Goal: Task Accomplishment & Management: Manage account settings

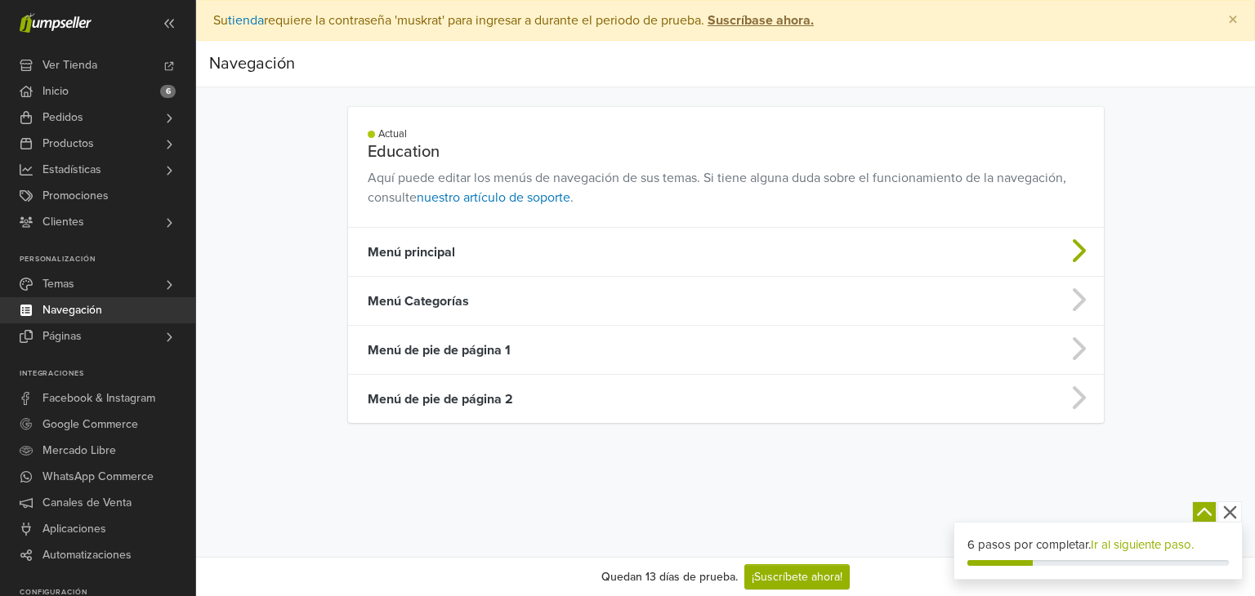
click at [479, 251] on td "Menú principal" at bounding box center [642, 252] width 589 height 49
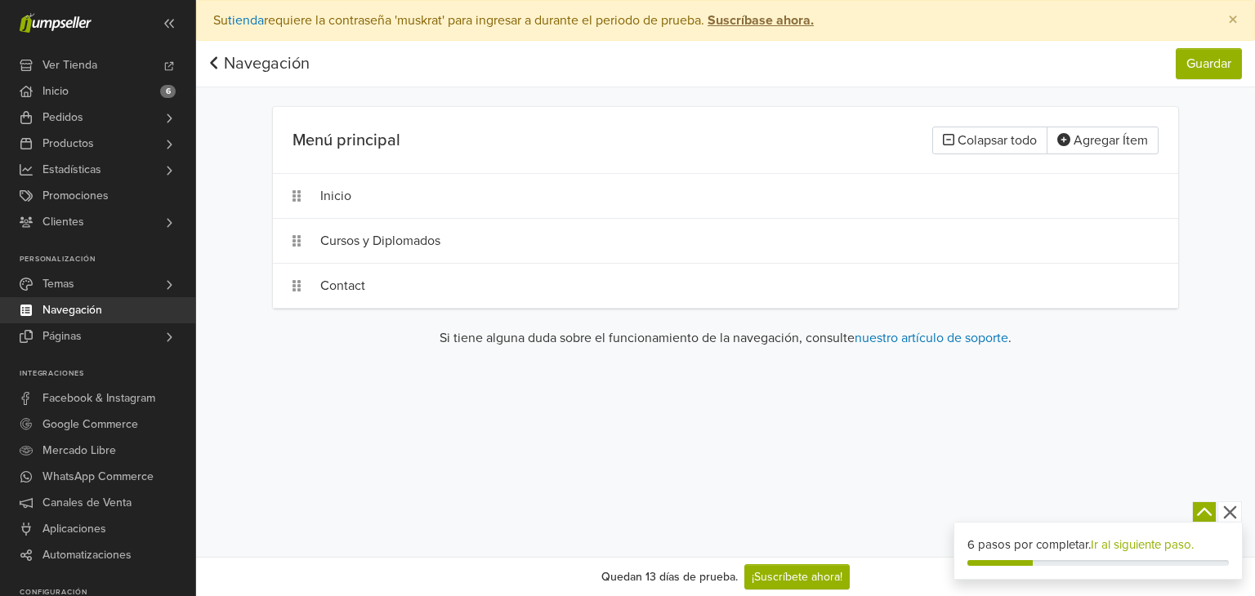
click at [222, 60] on link "Navegación" at bounding box center [259, 64] width 100 height 20
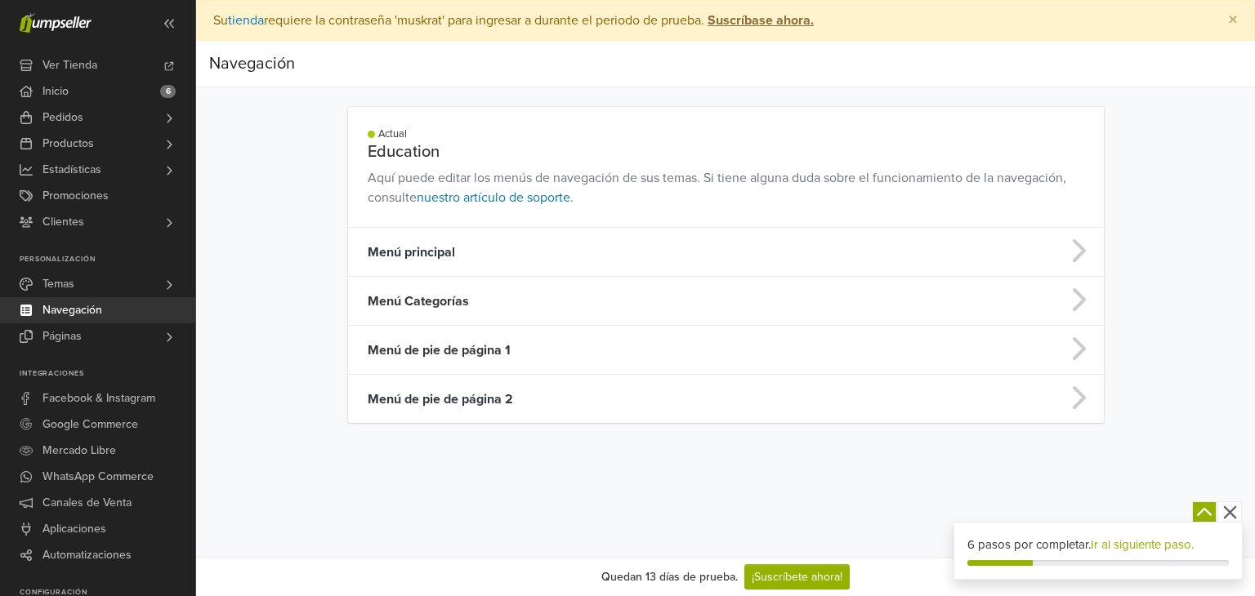
click at [1230, 512] on icon "button" at bounding box center [1229, 513] width 13 height 13
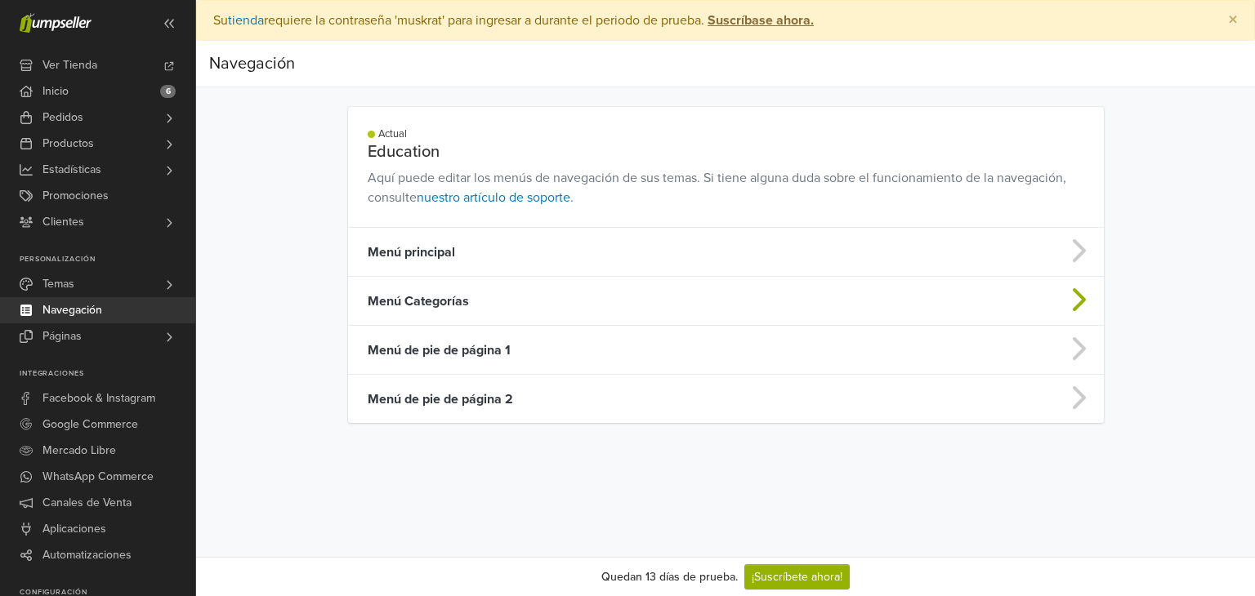
click at [449, 296] on td "Menú Categorías" at bounding box center [642, 301] width 589 height 49
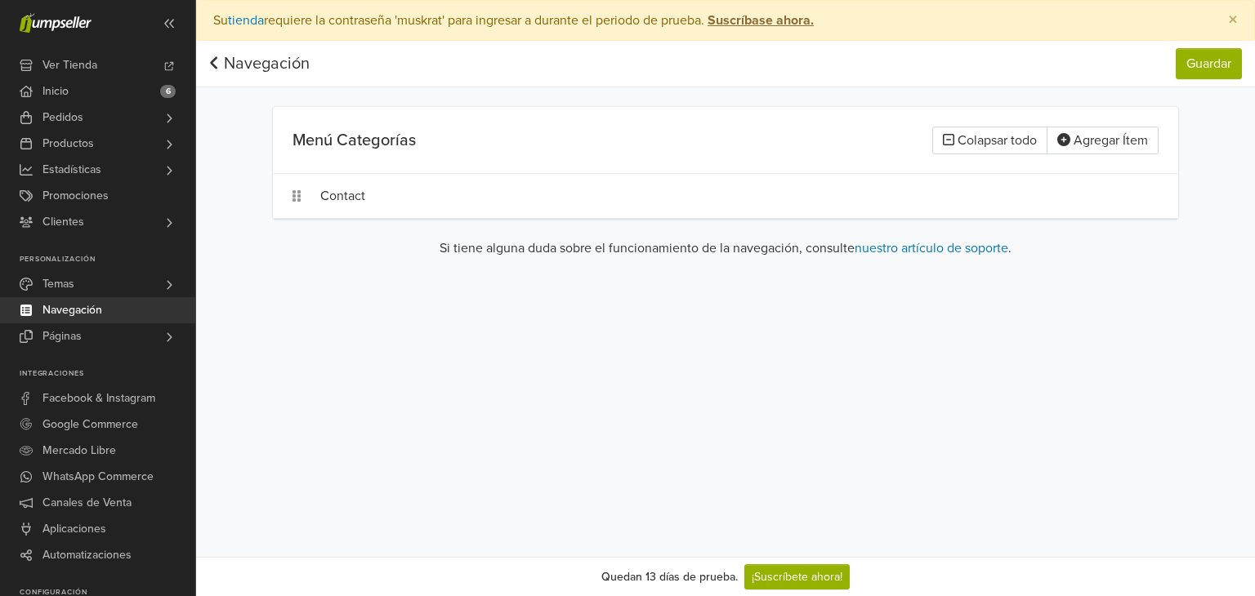
click at [261, 65] on link "Navegación" at bounding box center [259, 64] width 100 height 20
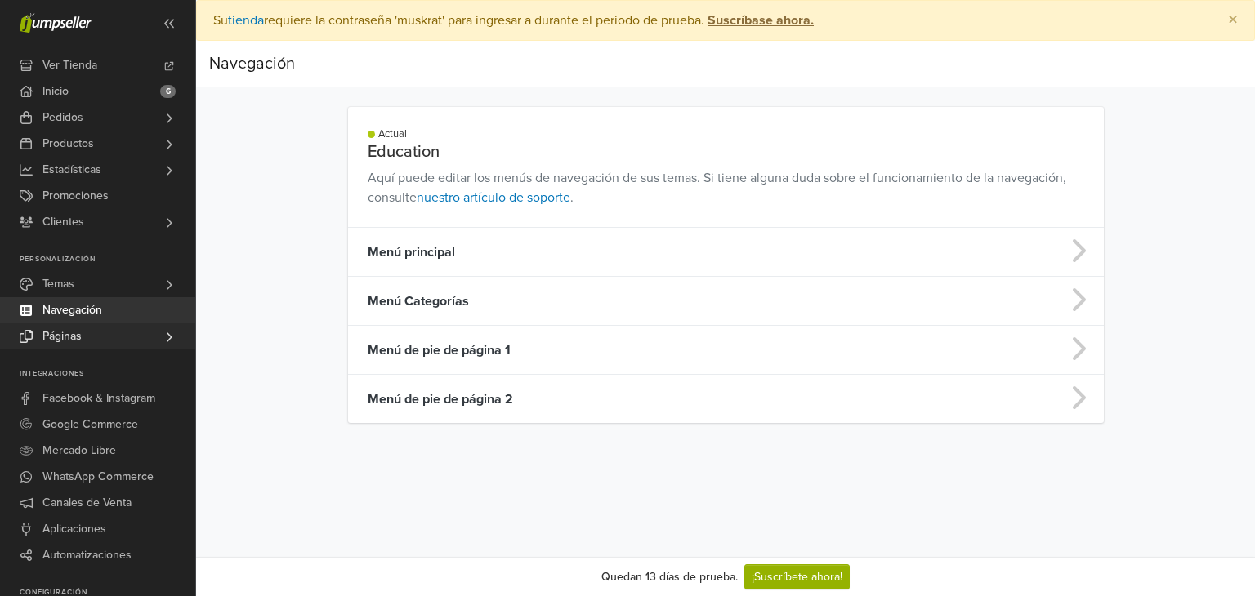
click at [72, 337] on span "Páginas" at bounding box center [61, 337] width 39 height 26
click at [78, 358] on span "Todas las Páginas" at bounding box center [90, 360] width 89 height 20
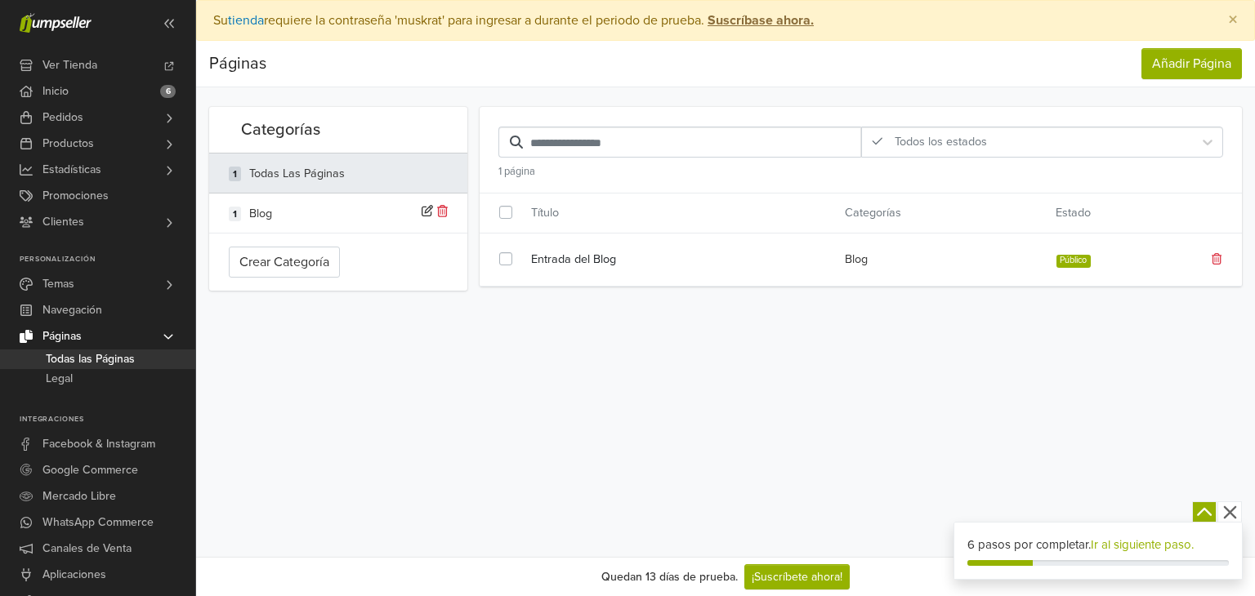
click at [519, 250] on label at bounding box center [519, 250] width 0 height 0
click at [1216, 260] on icon at bounding box center [1217, 258] width 11 height 11
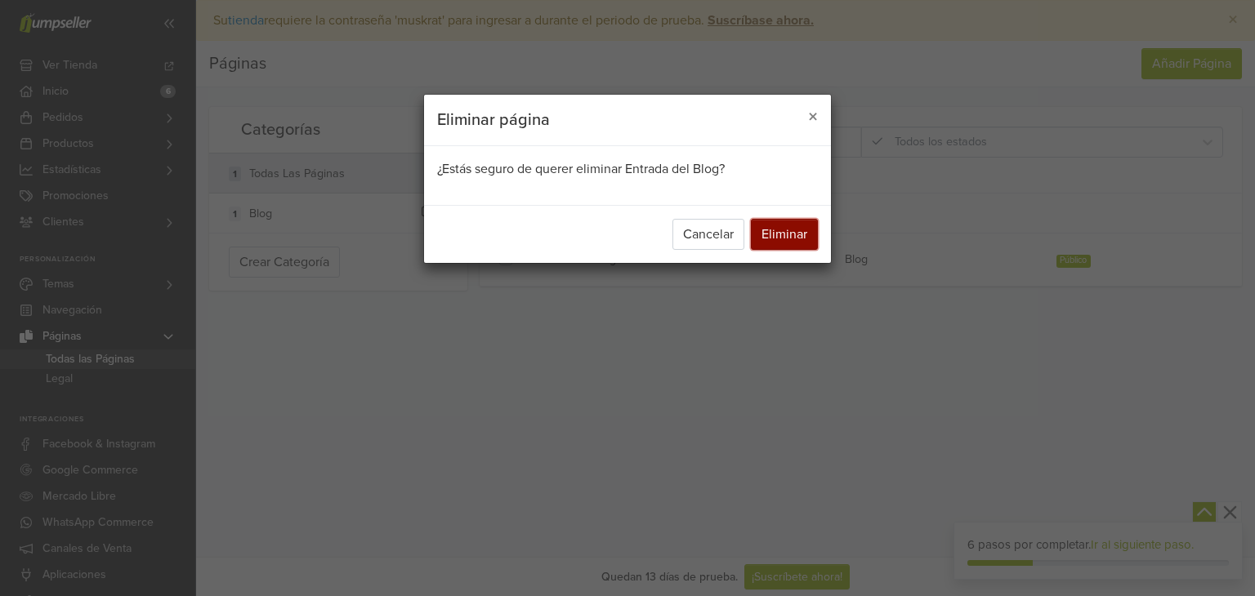
click at [783, 234] on button "Eliminar" at bounding box center [784, 234] width 67 height 31
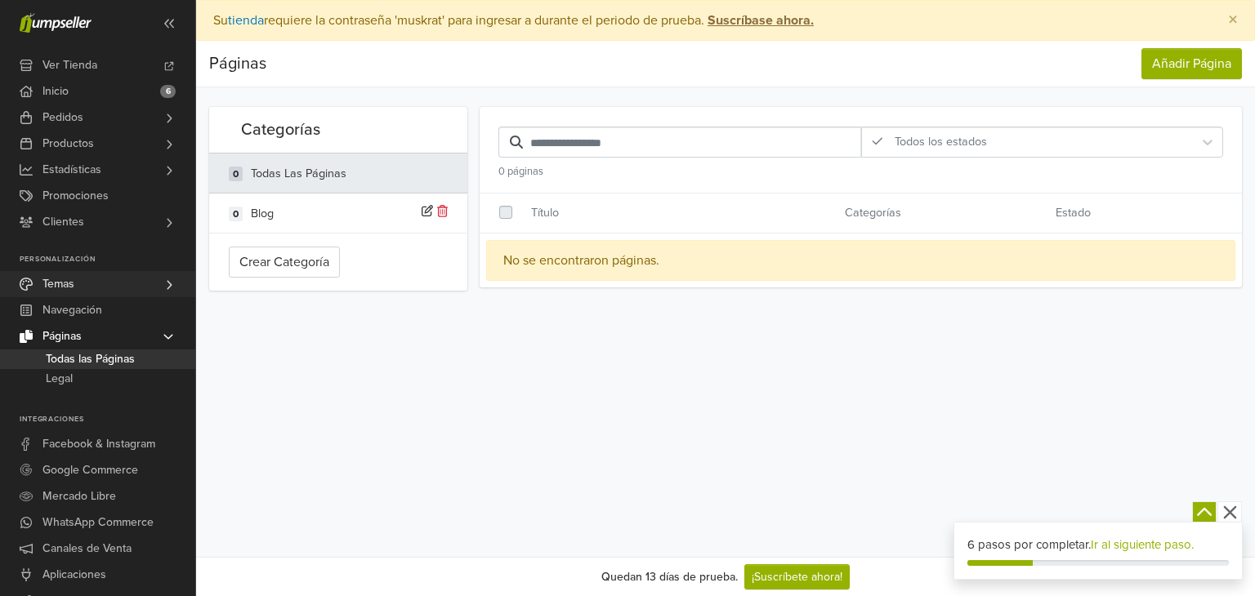
click at [74, 290] on span "Temas" at bounding box center [58, 284] width 32 height 26
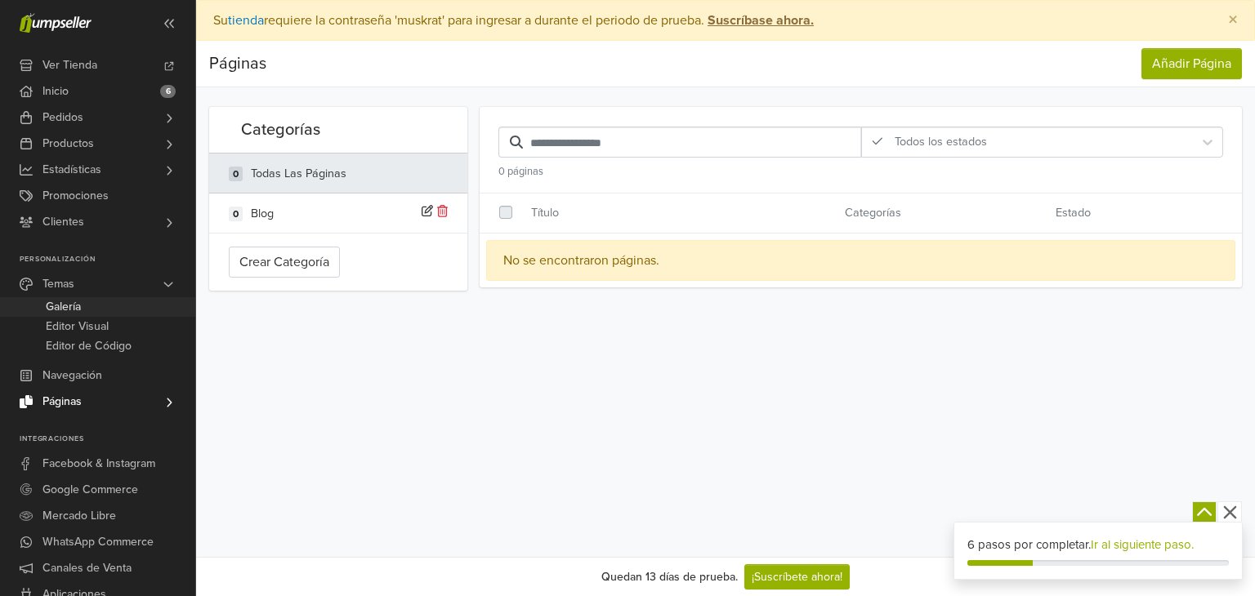
click at [74, 305] on span "Galería" at bounding box center [63, 307] width 35 height 20
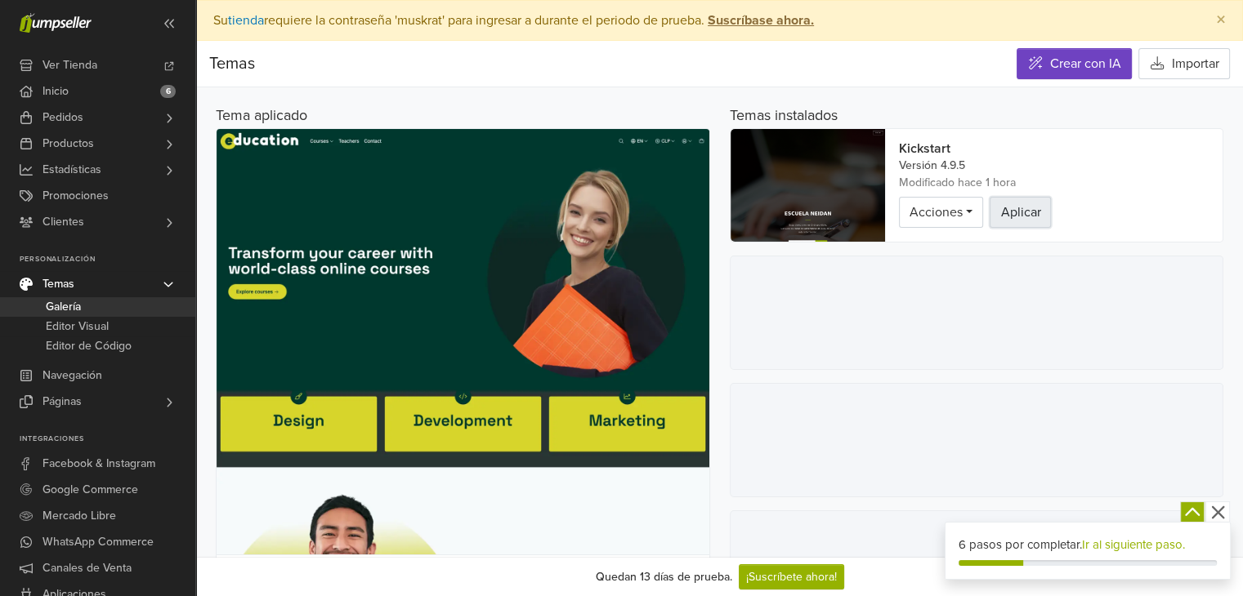
click at [1016, 213] on button "Aplicar" at bounding box center [1019, 212] width 61 height 31
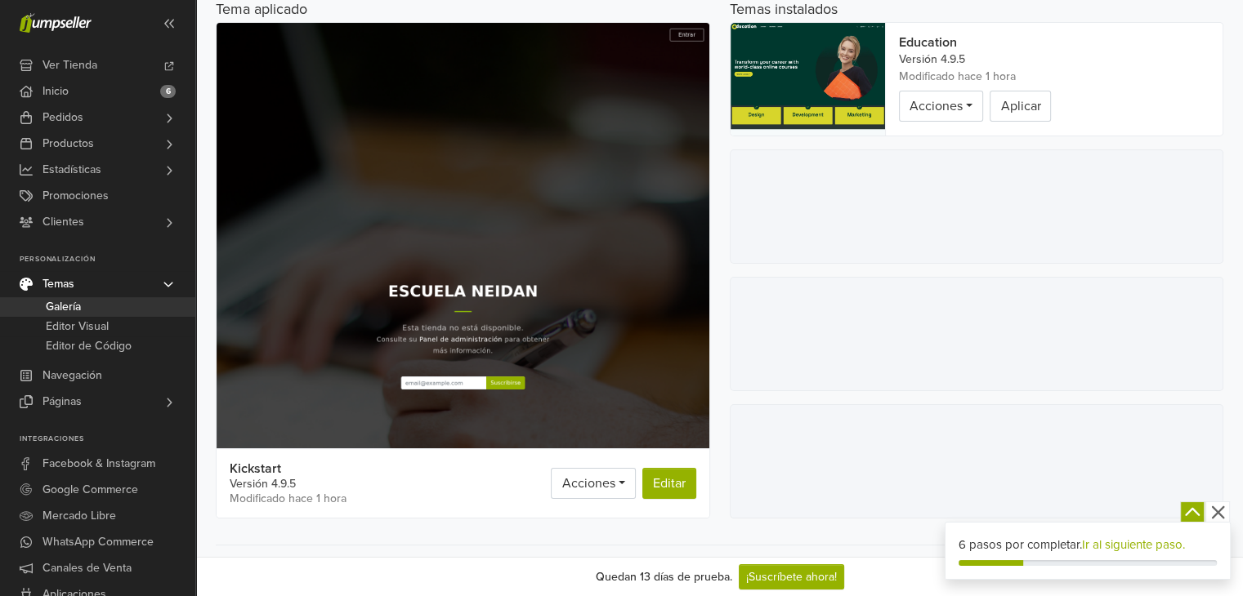
scroll to position [163, 0]
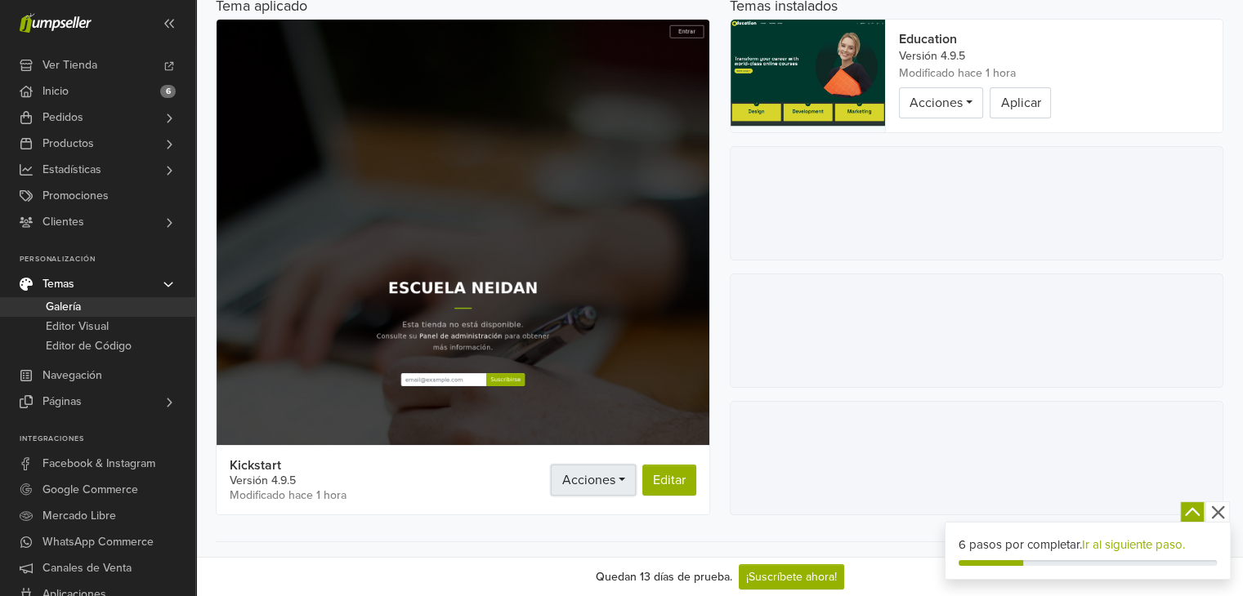
click at [620, 484] on link "Acciones" at bounding box center [593, 480] width 84 height 31
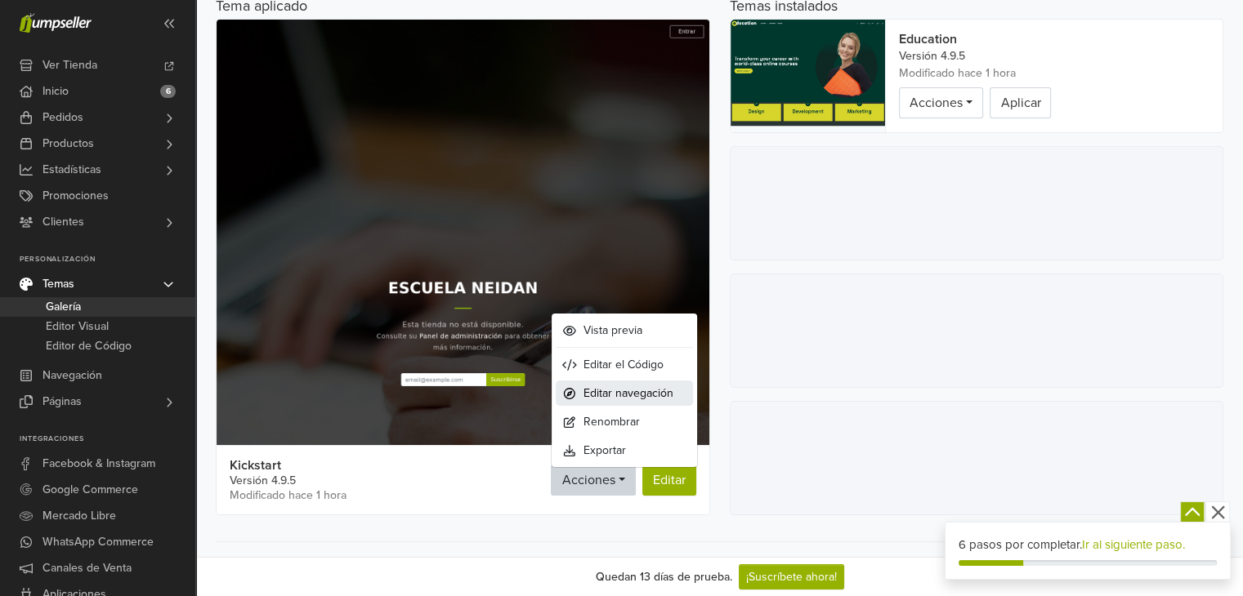
click at [617, 386] on span "Editar navegación" at bounding box center [628, 393] width 90 height 17
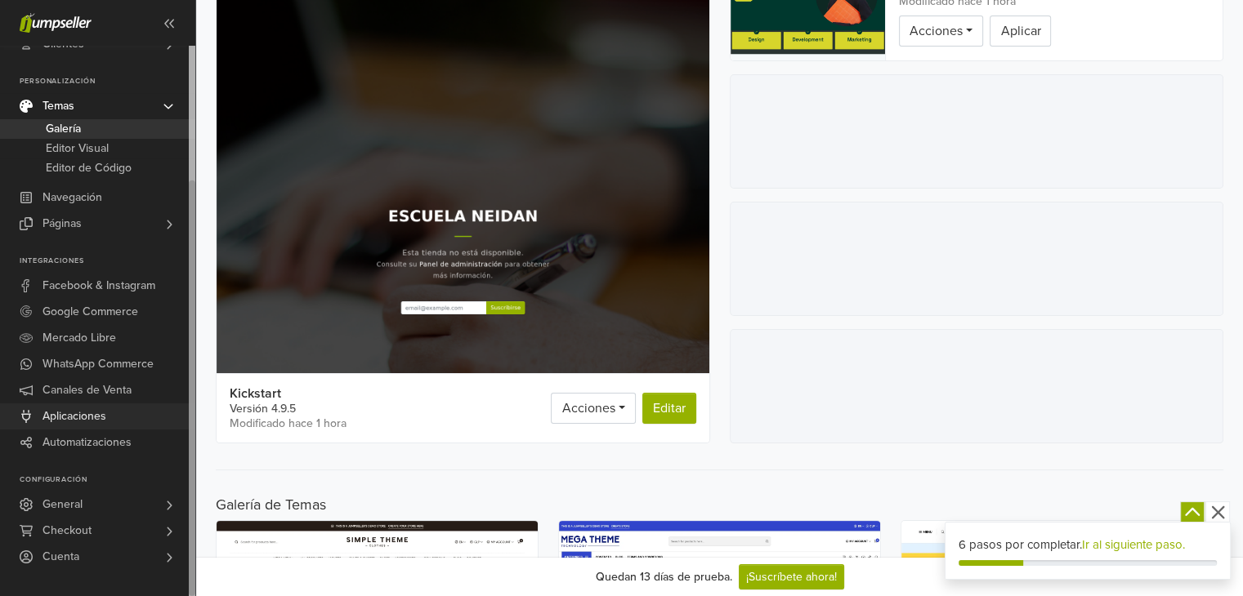
scroll to position [245, 0]
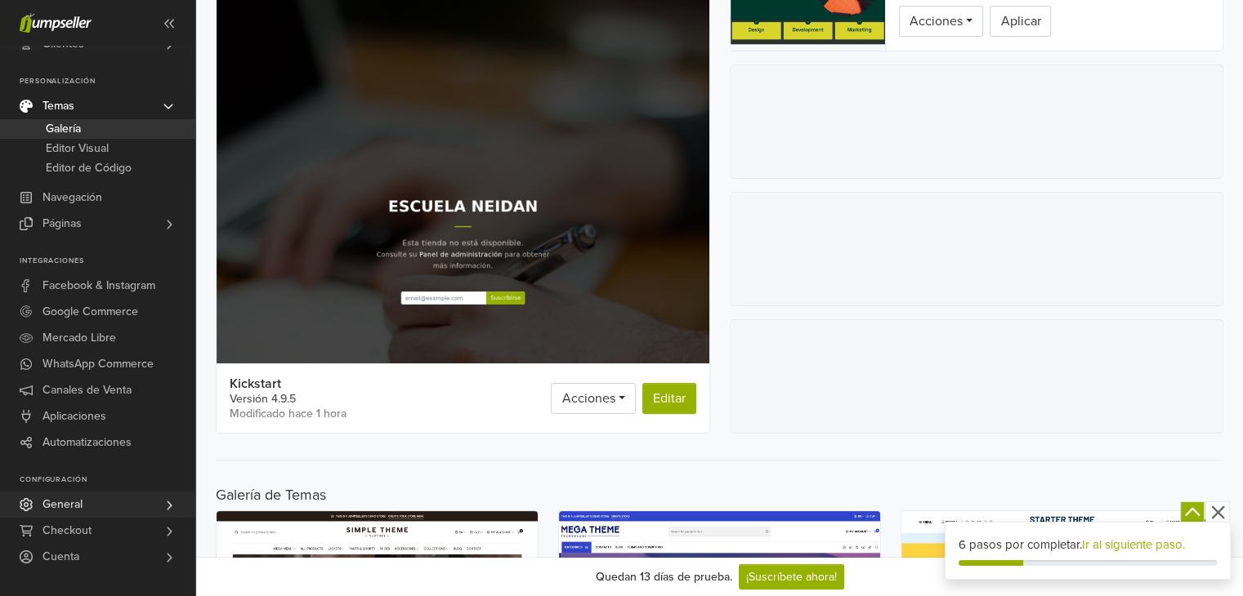
click at [93, 504] on link "General" at bounding box center [97, 505] width 195 height 26
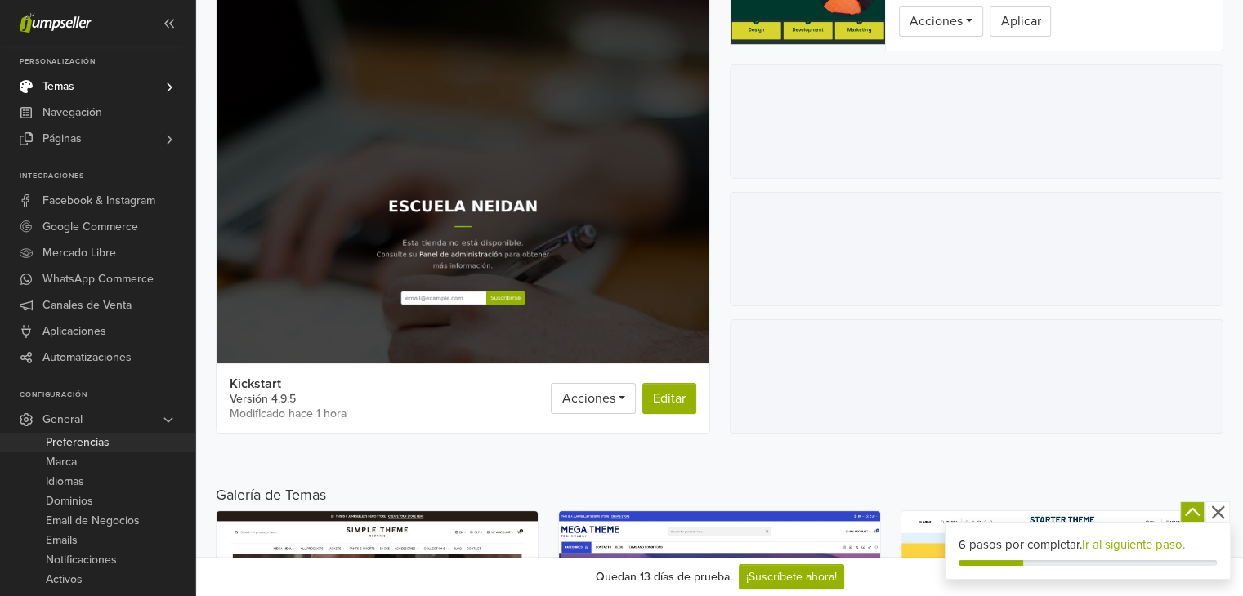
click at [101, 444] on span "Preferencias" at bounding box center [78, 443] width 64 height 20
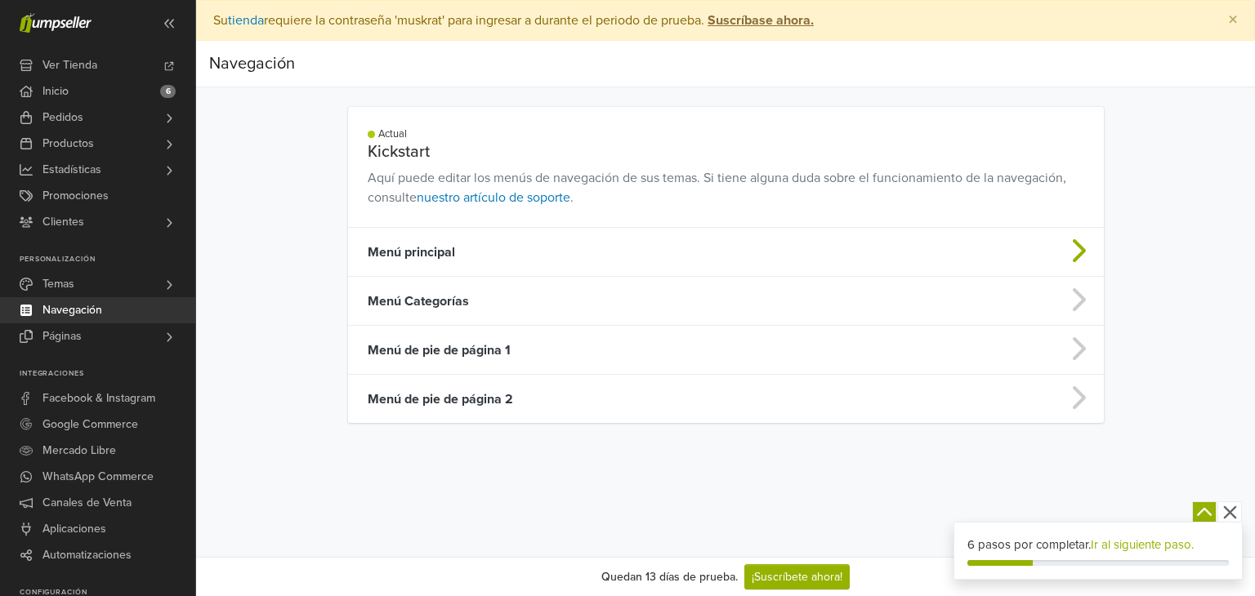
click at [451, 249] on td "Menú principal" at bounding box center [642, 252] width 589 height 49
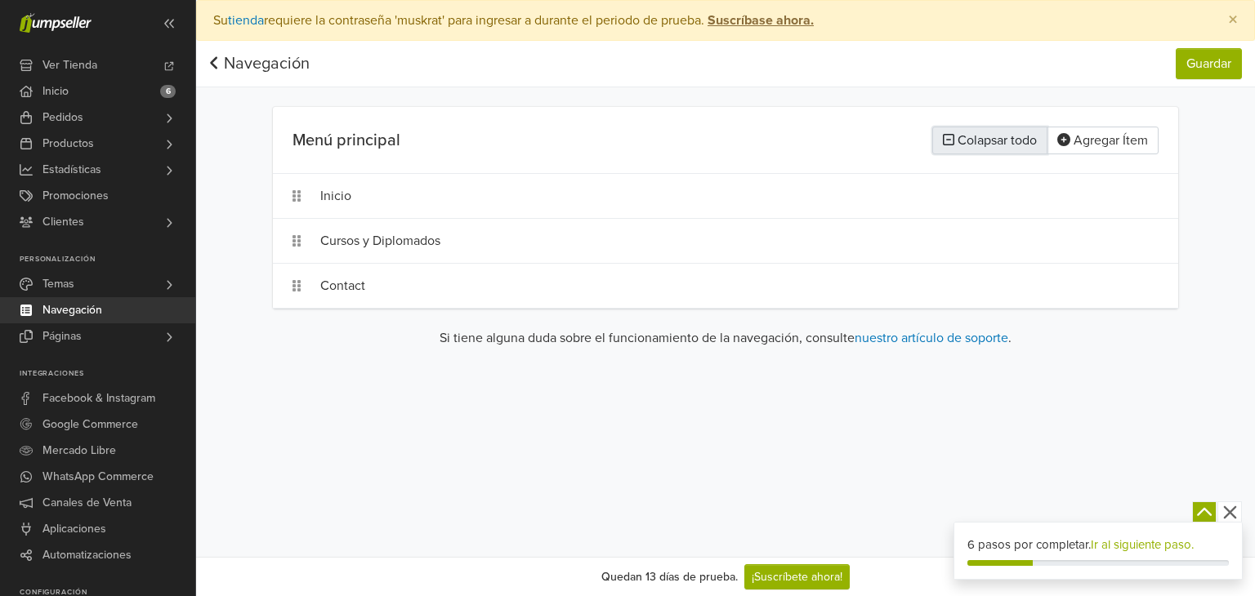
click at [974, 135] on button "Colapsar todo" at bounding box center [989, 141] width 115 height 28
click at [1215, 60] on button "Guardar" at bounding box center [1209, 63] width 66 height 31
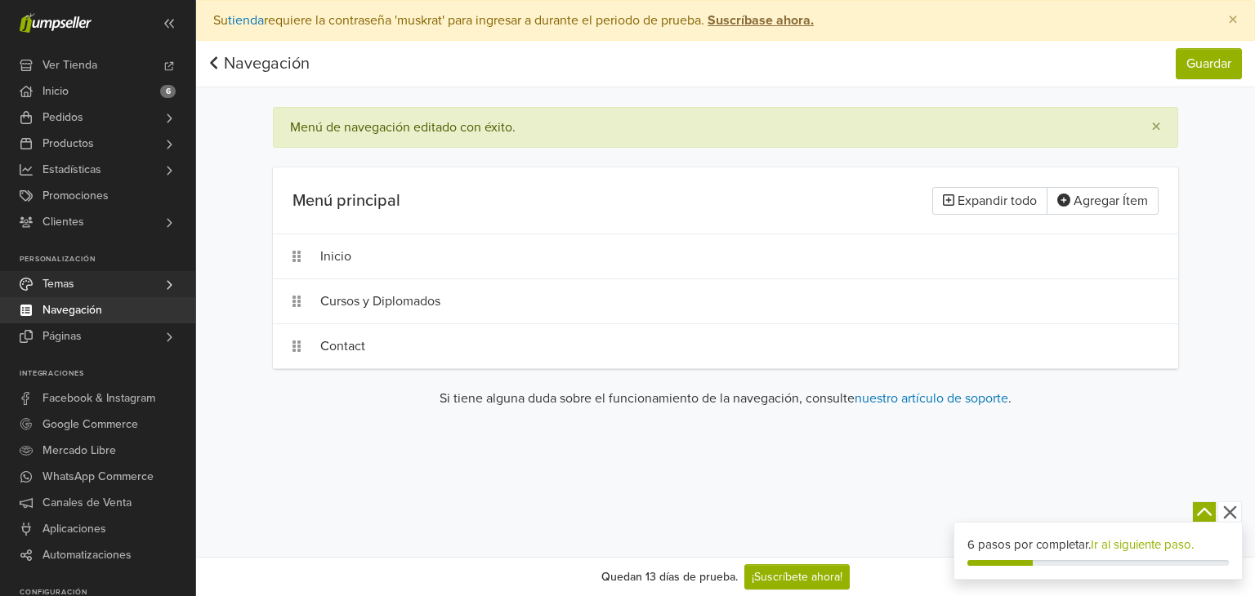
click at [68, 285] on span "Temas" at bounding box center [58, 284] width 32 height 26
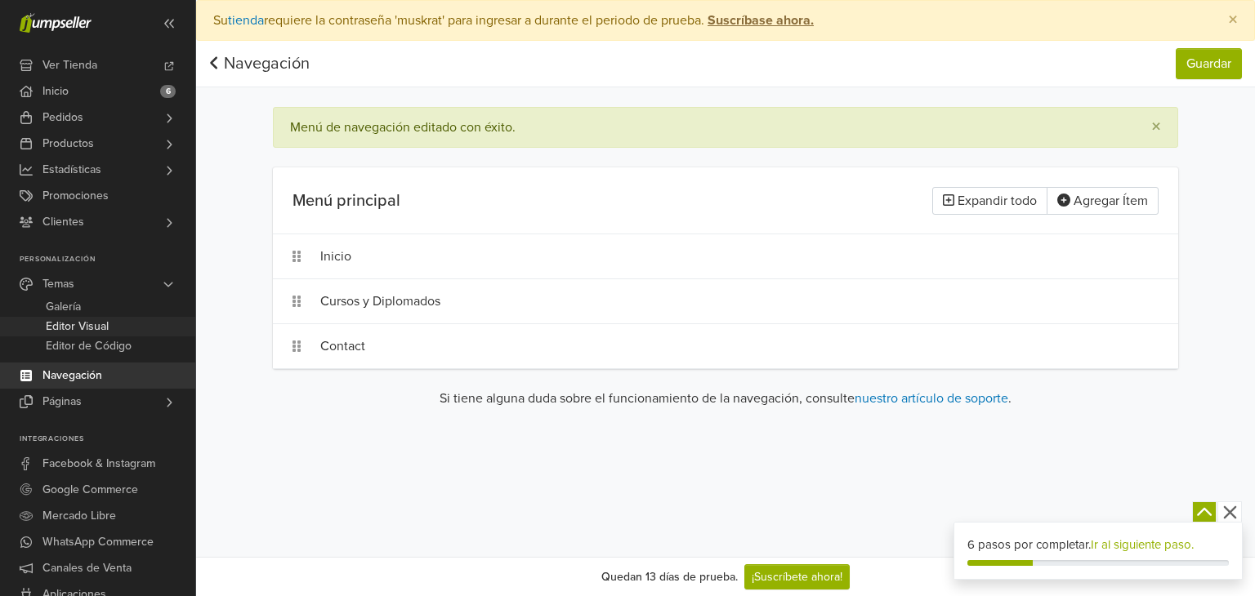
click at [69, 324] on span "Editor Visual" at bounding box center [77, 327] width 63 height 20
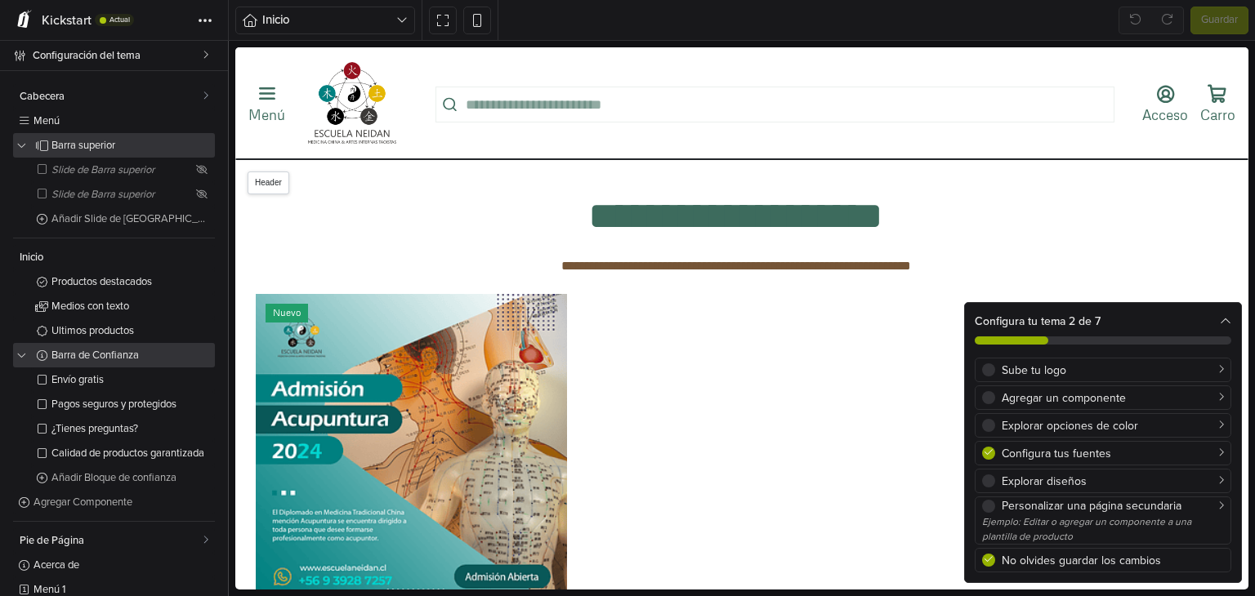
click at [515, 83] on ul "Buscar Acceso Ingresar Crear cuenta 0 [GEOGRAPHIC_DATA]" at bounding box center [827, 103] width 823 height 48
select select "**"
select select "******"
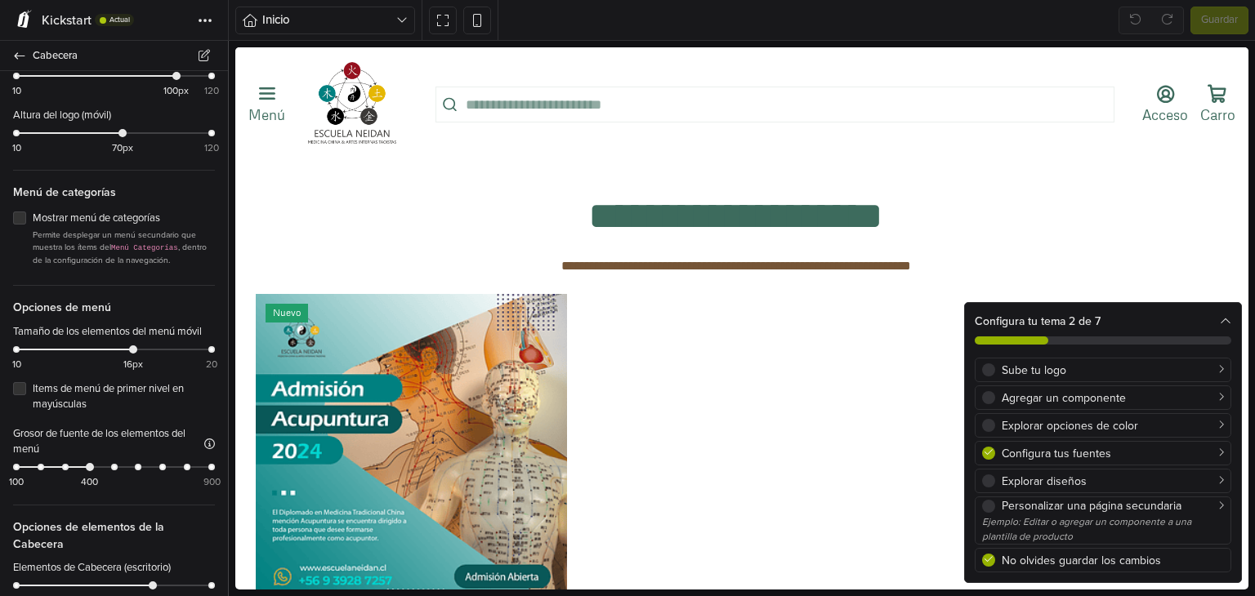
scroll to position [980, 0]
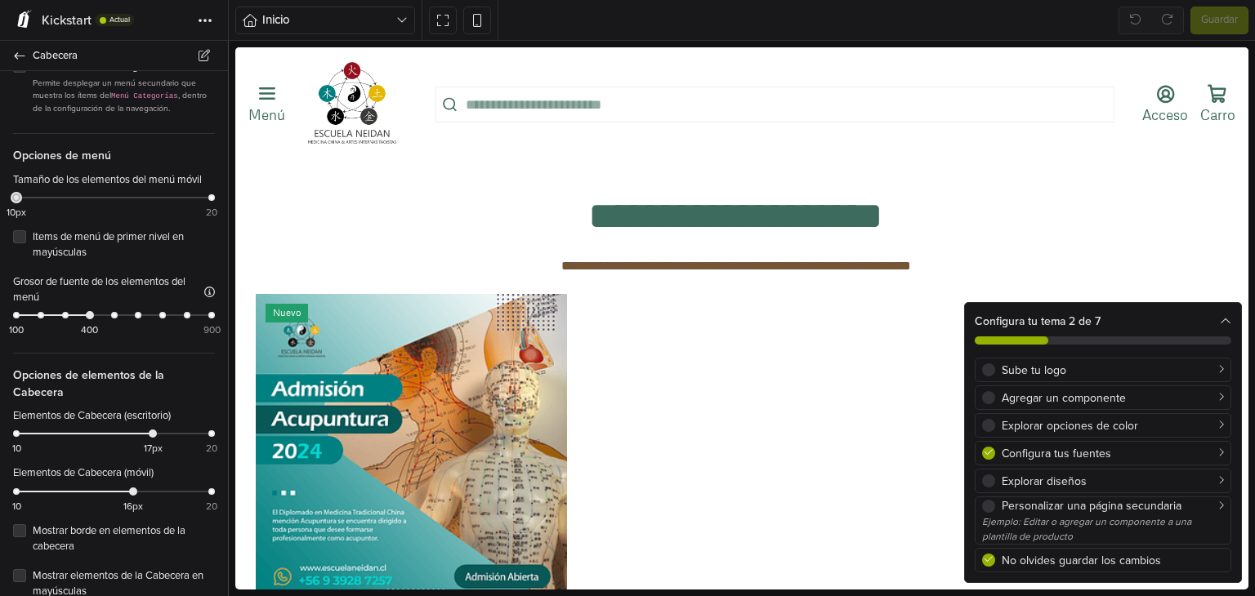
drag, startPoint x: 127, startPoint y: 203, endPoint x: 0, endPoint y: 194, distance: 127.8
click at [0, 194] on div "Tamaño de los elementos del menú móvil 10px 20" at bounding box center [114, 194] width 228 height 44
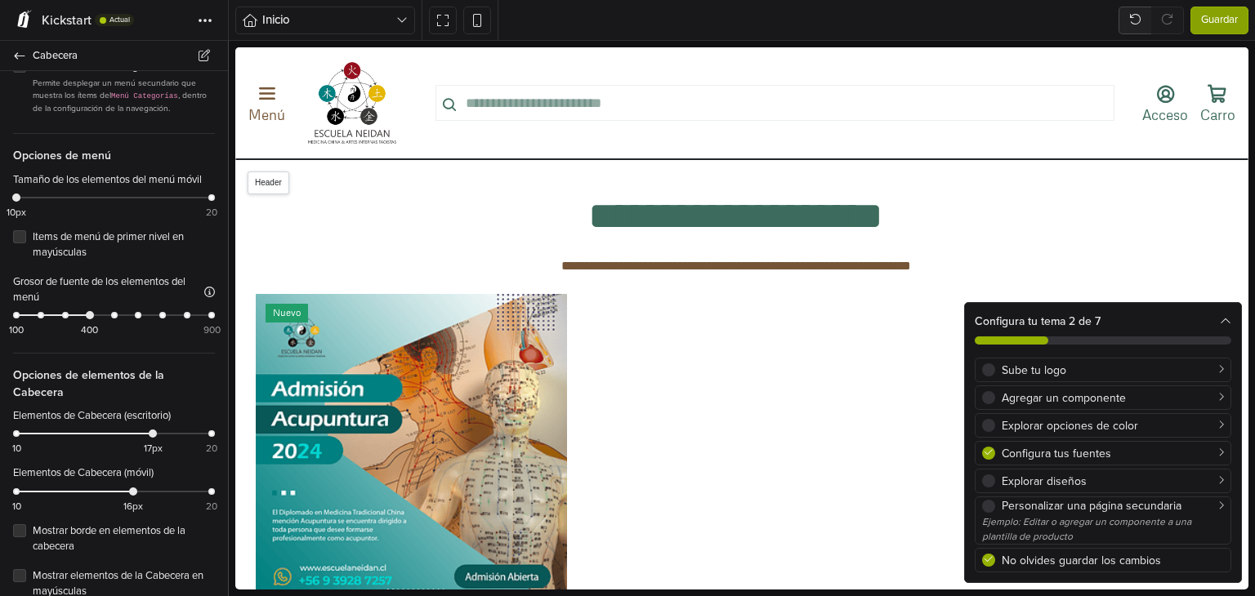
click at [273, 93] on icon "Menú" at bounding box center [267, 94] width 21 height 21
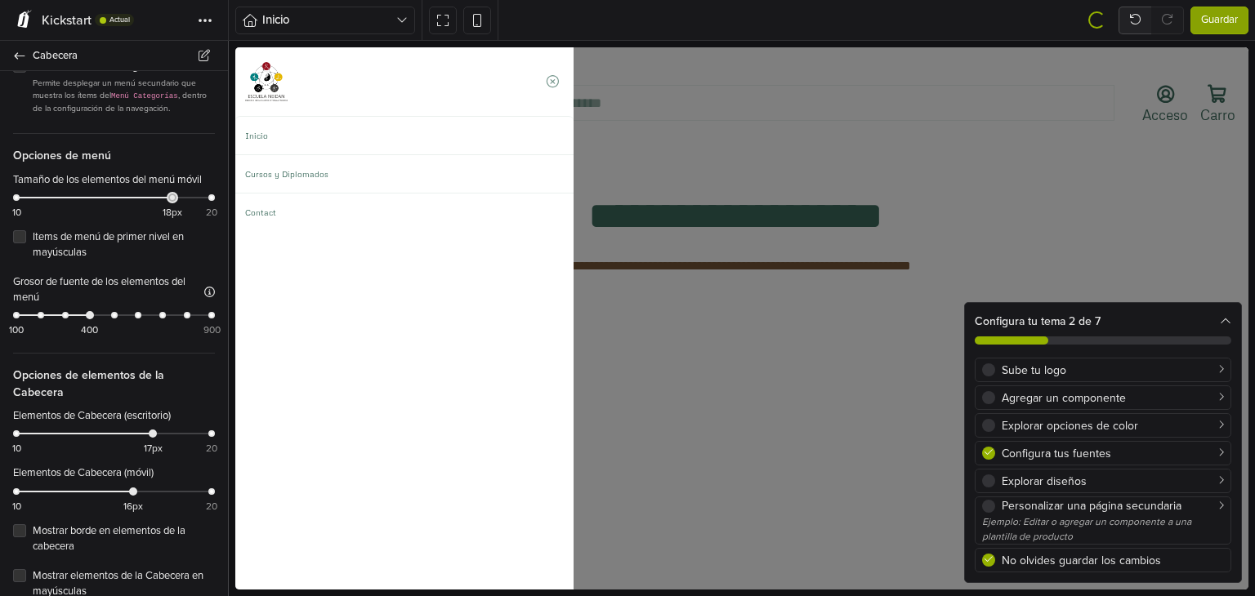
drag, startPoint x: 16, startPoint y: 201, endPoint x: 167, endPoint y: 200, distance: 150.3
click at [168, 200] on div at bounding box center [172, 198] width 8 height 8
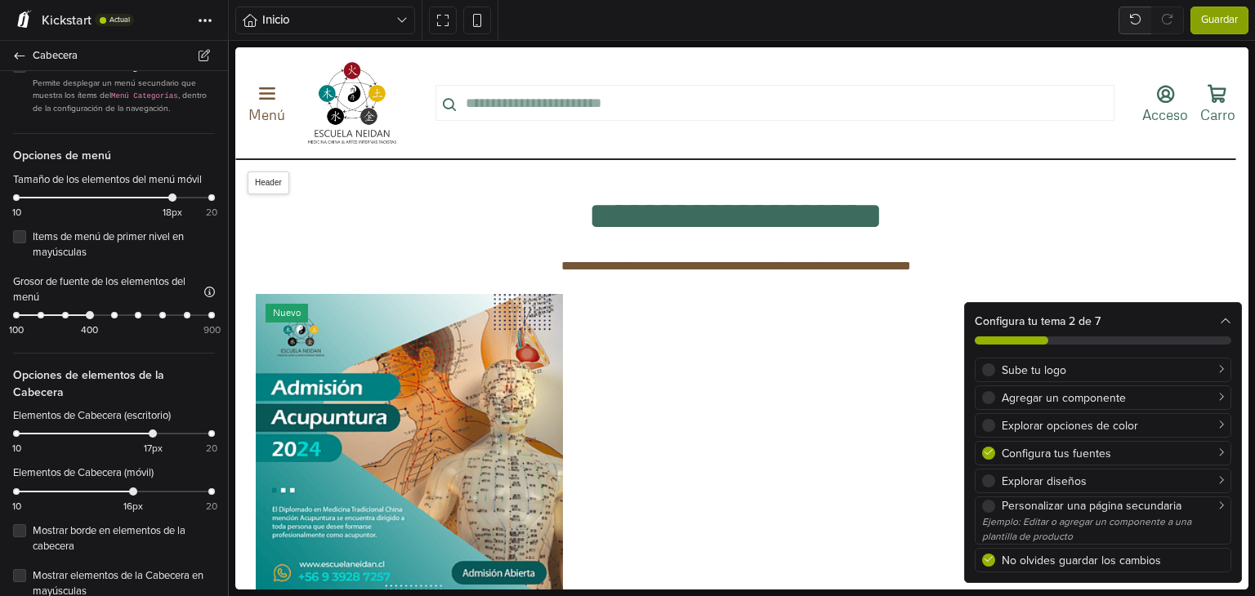
click at [270, 105] on icon "Menú" at bounding box center [267, 94] width 21 height 21
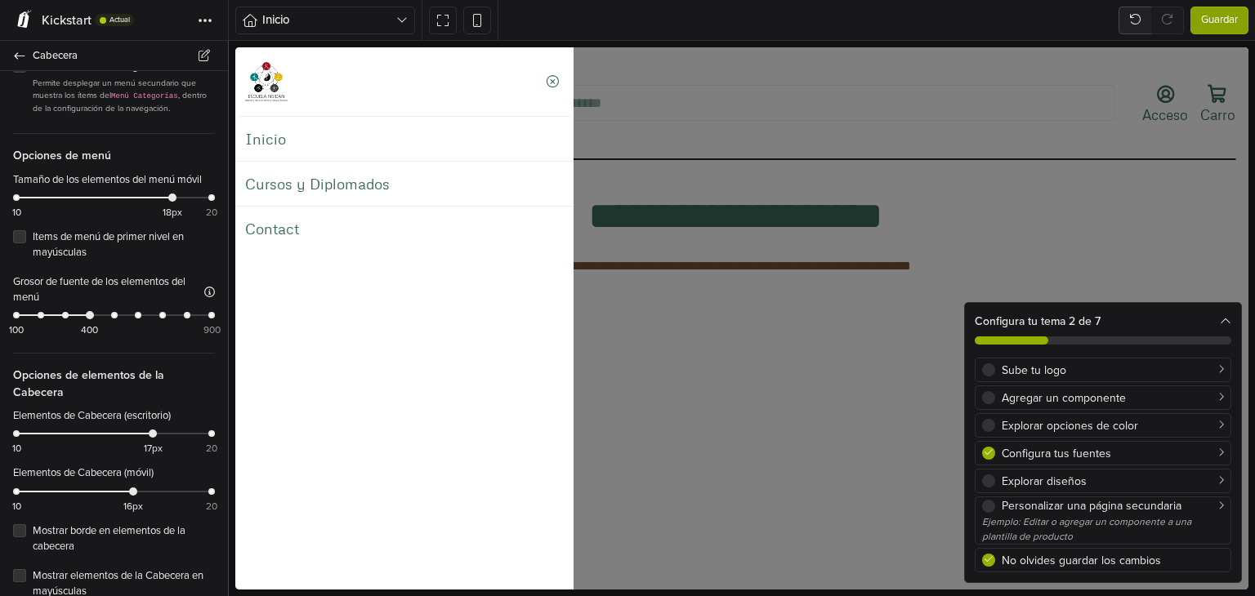
click at [552, 85] on icon "Cerrar" at bounding box center [553, 81] width 16 height 15
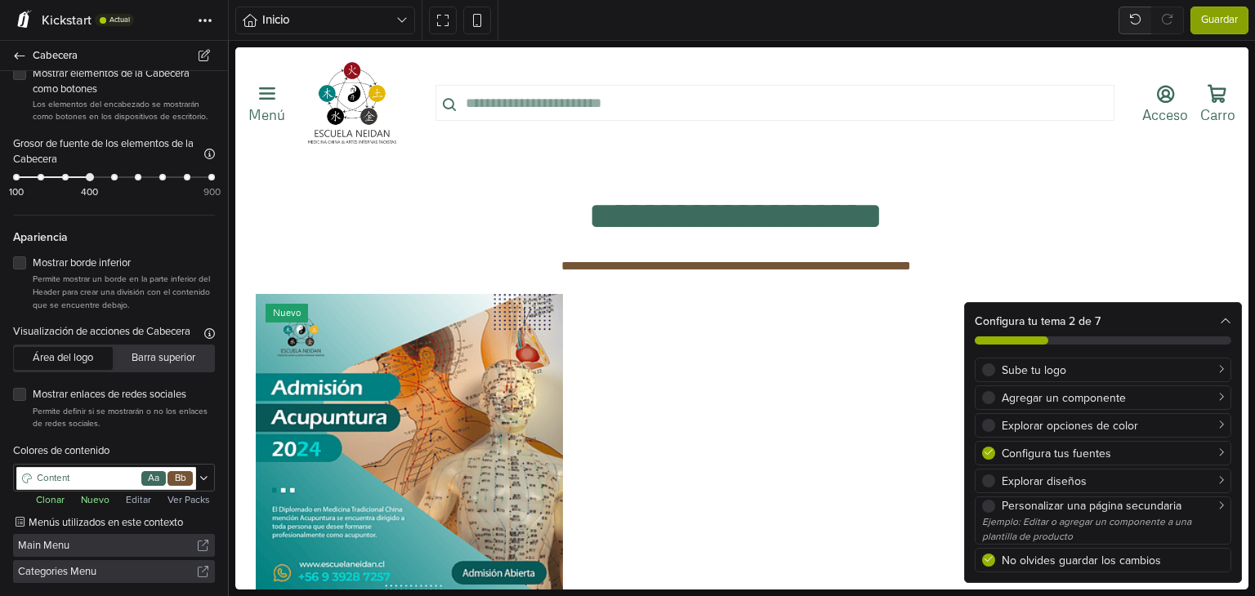
scroll to position [1559, 0]
click at [199, 480] on icon at bounding box center [203, 479] width 9 height 10
click at [114, 539] on span "Main Menu" at bounding box center [107, 545] width 179 height 23
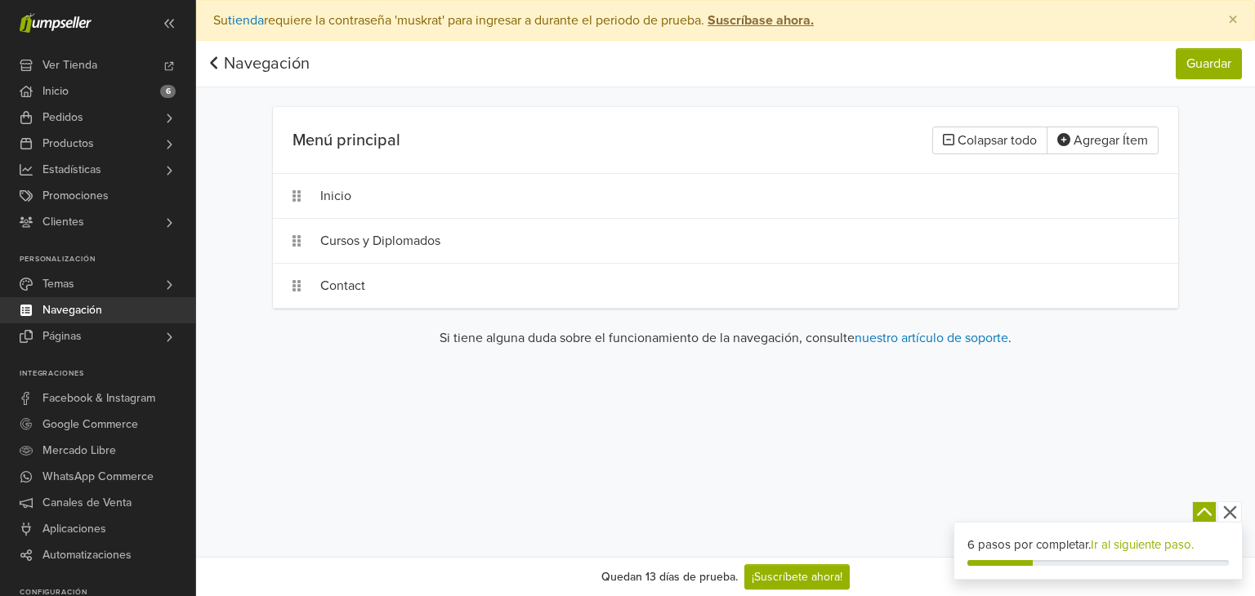
click at [216, 56] on icon at bounding box center [213, 62] width 7 height 12
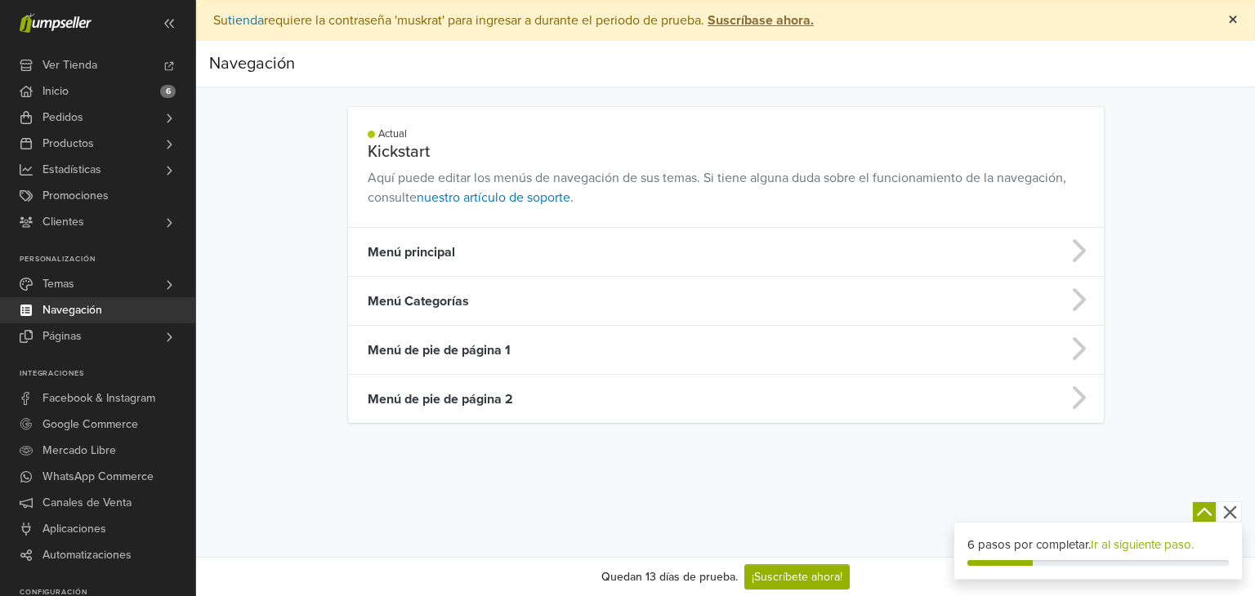
click at [1231, 21] on span "×" at bounding box center [1233, 20] width 10 height 24
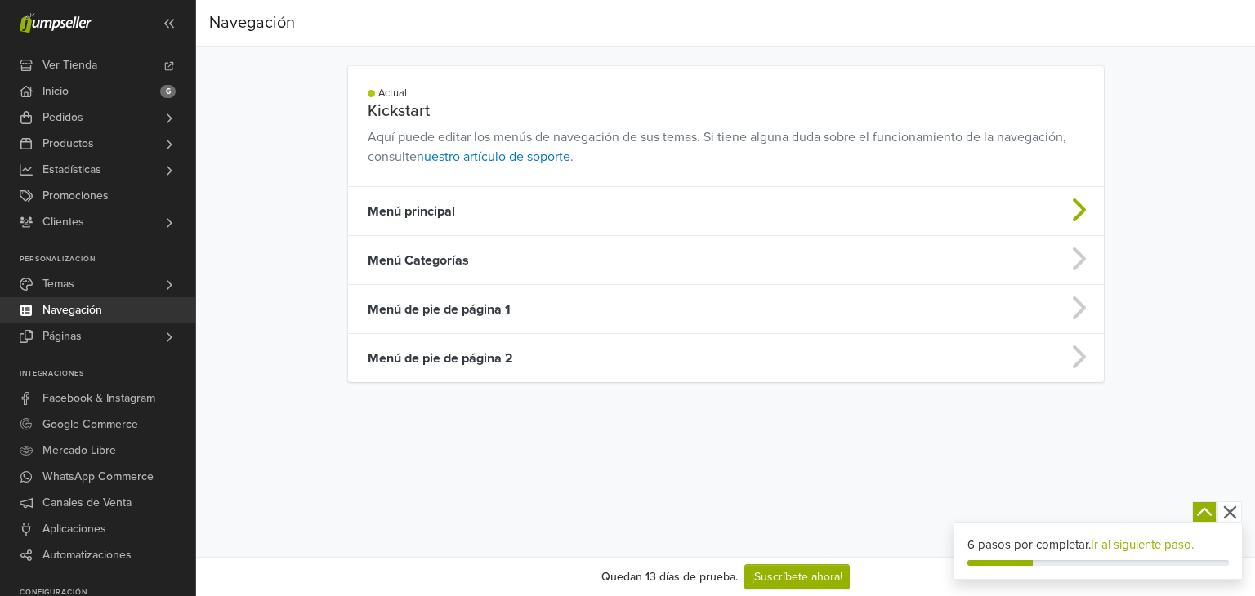
click at [510, 208] on td "Menú principal" at bounding box center [642, 211] width 589 height 49
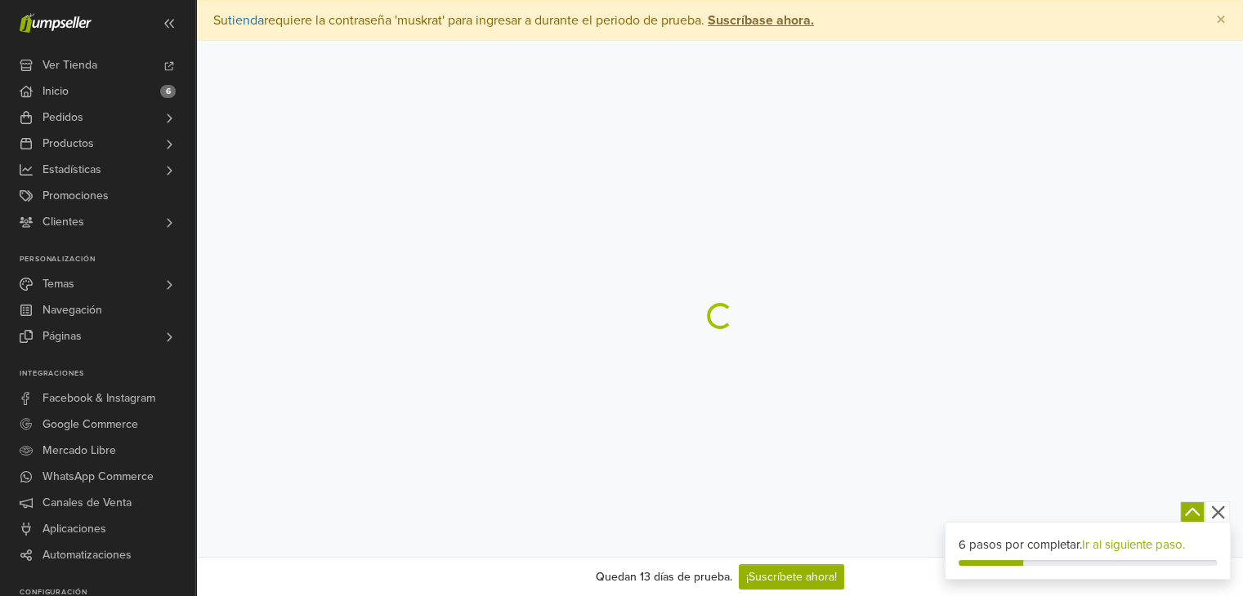
select select "*"
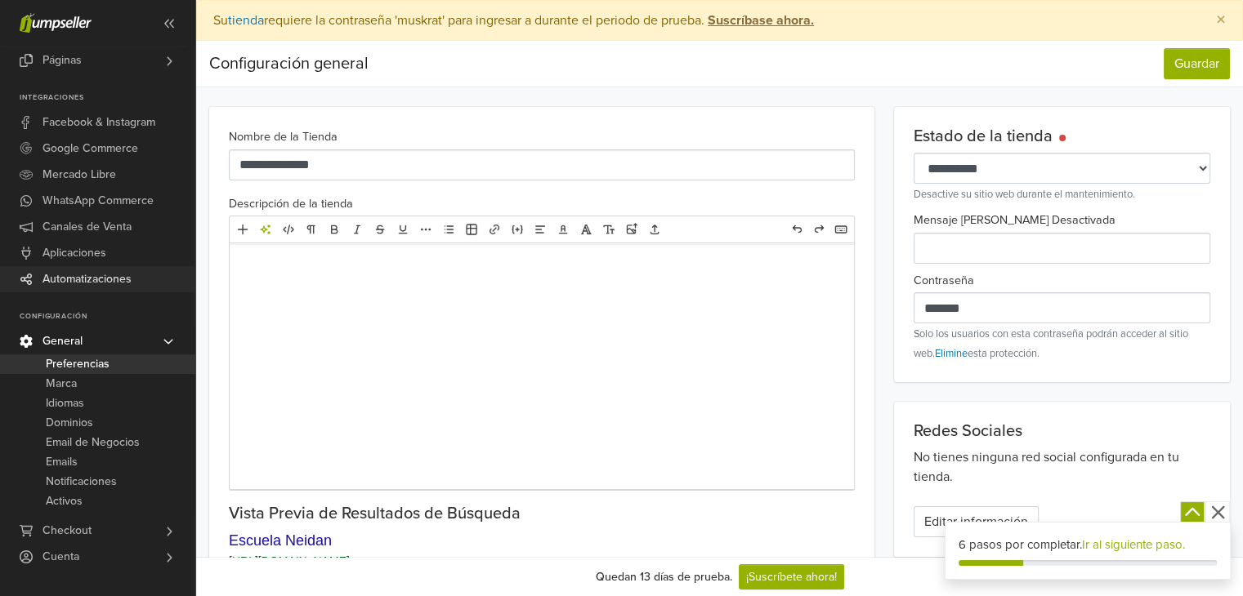
click at [79, 275] on span "Automatizaciones" at bounding box center [86, 279] width 89 height 26
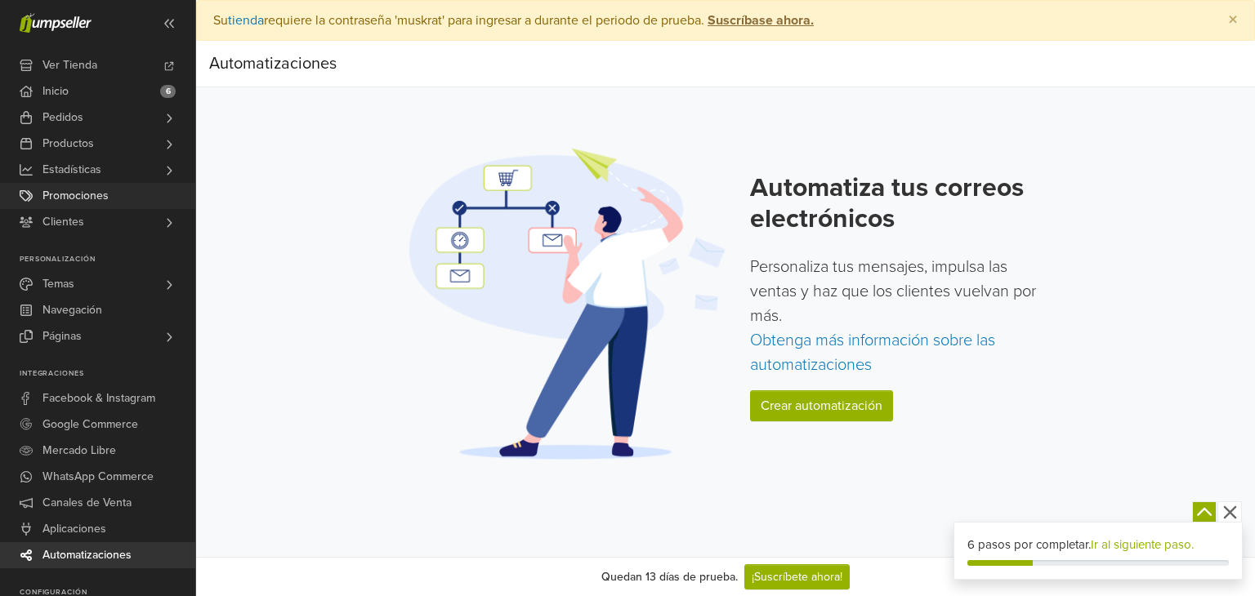
click at [76, 203] on span "Promociones" at bounding box center [75, 196] width 66 height 26
click at [64, 224] on span "Clientes" at bounding box center [63, 222] width 42 height 26
